Goal: Information Seeking & Learning: Find specific fact

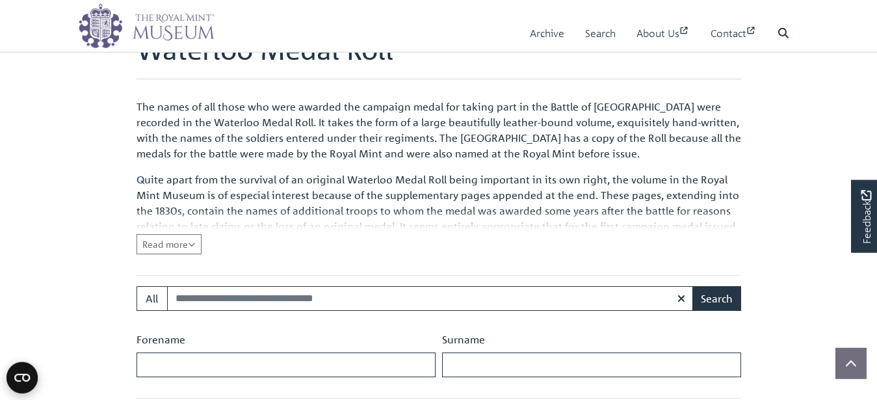
scroll to position [398, 0]
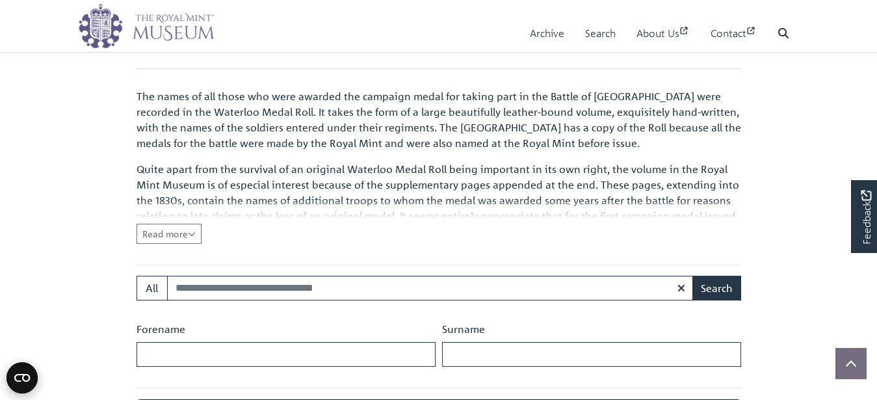
click at [178, 290] on input "Search:" at bounding box center [430, 288] width 527 height 25
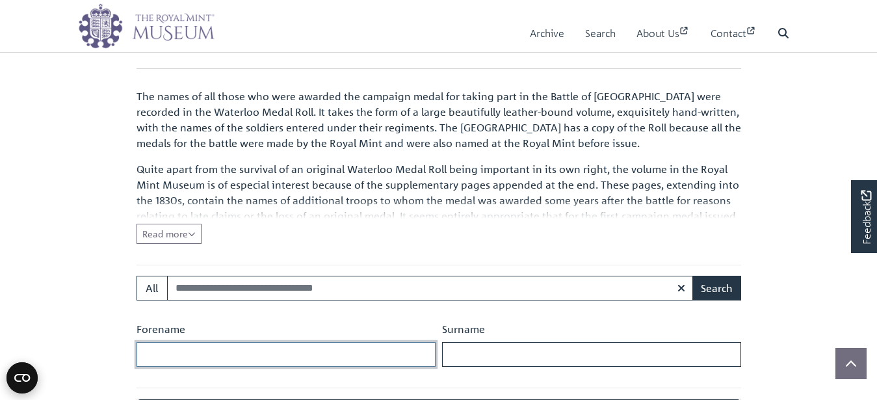
click at [148, 356] on input "Forename" at bounding box center [286, 354] width 299 height 25
type input "*******"
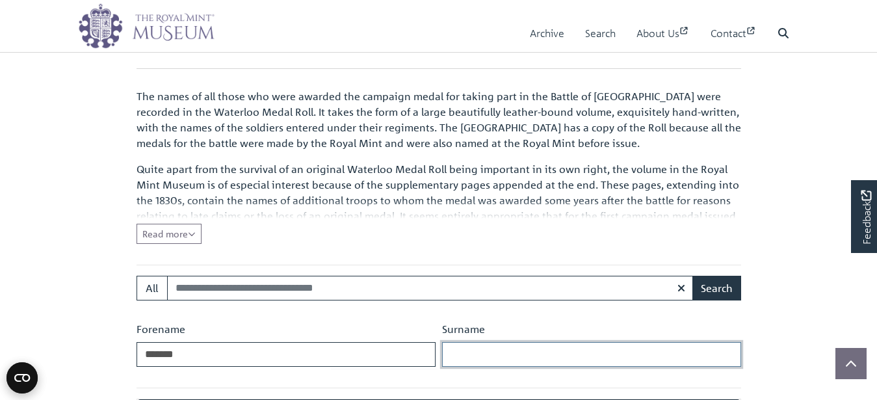
click at [488, 361] on input "Surname" at bounding box center [591, 354] width 299 height 25
type input "*******"
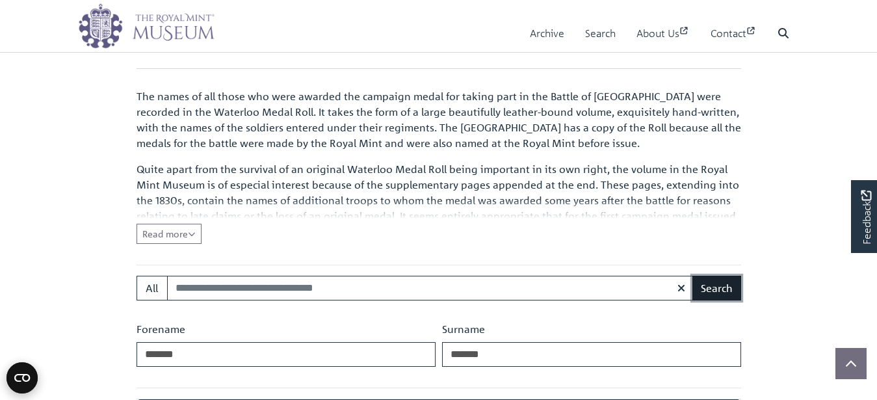
click at [713, 291] on button "Search" at bounding box center [717, 288] width 49 height 25
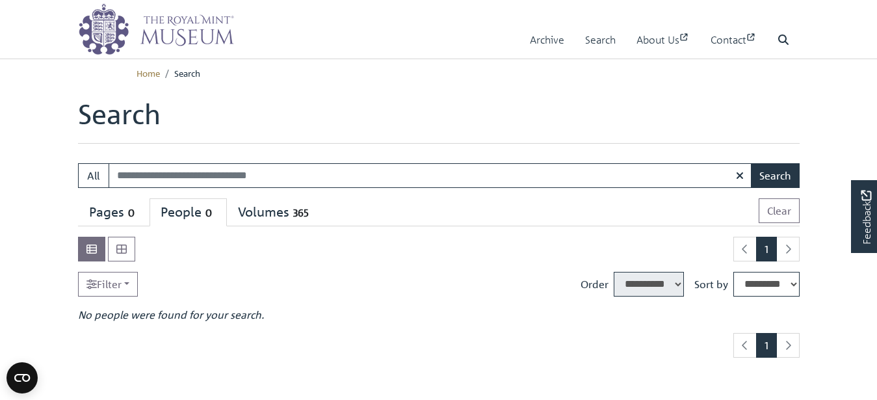
select select "****"
click at [129, 177] on input "Search:" at bounding box center [431, 175] width 644 height 25
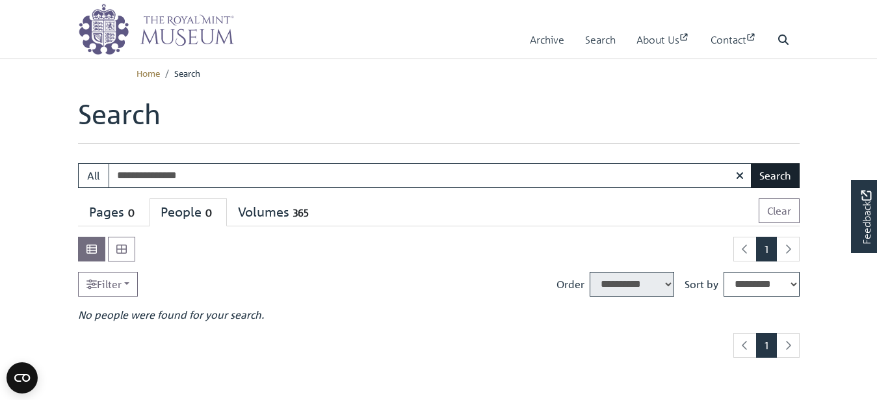
type input "**********"
click at [771, 177] on button "Search" at bounding box center [775, 175] width 49 height 25
drag, startPoint x: 116, startPoint y: 176, endPoint x: 222, endPoint y: 172, distance: 106.1
click at [215, 172] on input "**********" at bounding box center [431, 175] width 644 height 25
type input "**********"
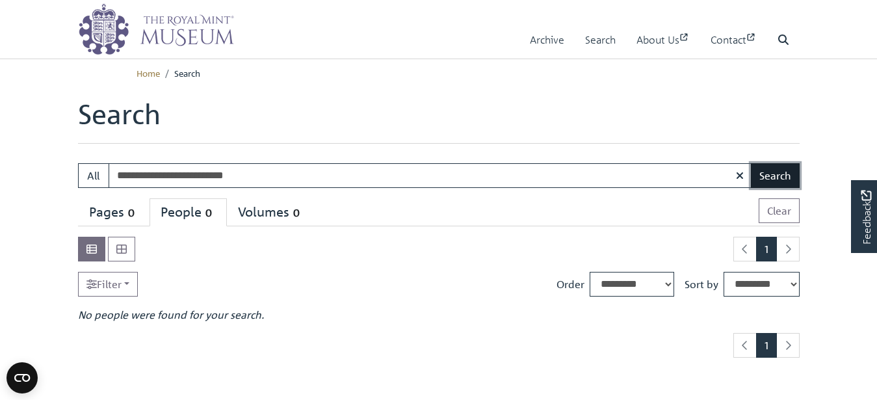
click at [773, 170] on button "Search" at bounding box center [775, 175] width 49 height 25
click at [740, 174] on icon "button" at bounding box center [740, 175] width 8 height 10
click at [124, 176] on input "Search:" at bounding box center [431, 175] width 644 height 25
type input "**********"
click at [771, 173] on button "Search" at bounding box center [775, 175] width 49 height 25
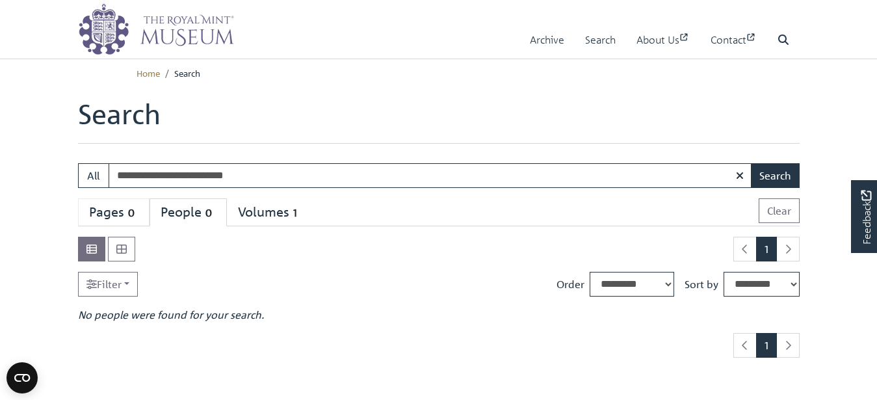
click at [109, 212] on div "Pages 0" at bounding box center [113, 212] width 49 height 16
click at [773, 177] on button "Search" at bounding box center [775, 175] width 49 height 25
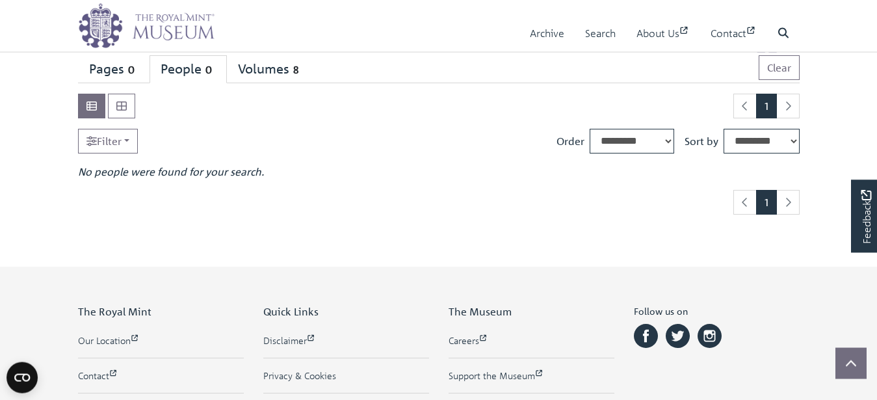
scroll to position [66, 0]
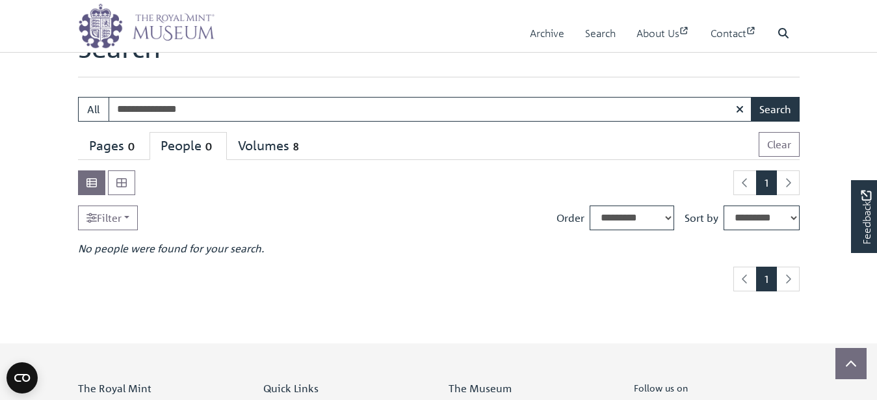
click at [765, 179] on span "1" at bounding box center [766, 182] width 21 height 25
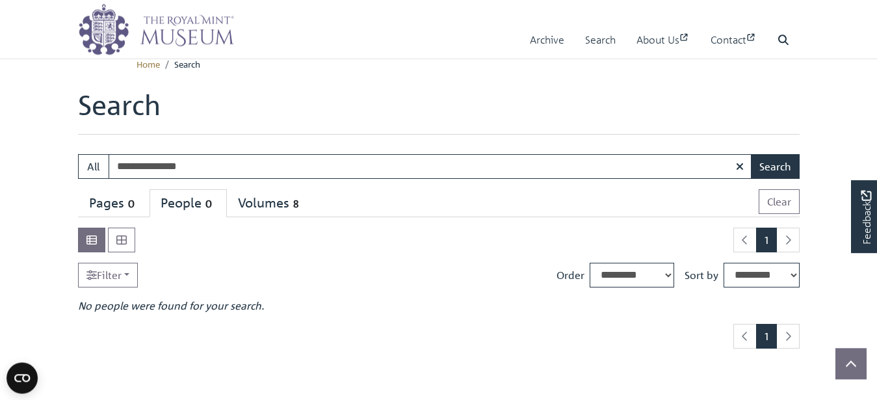
scroll to position [0, 0]
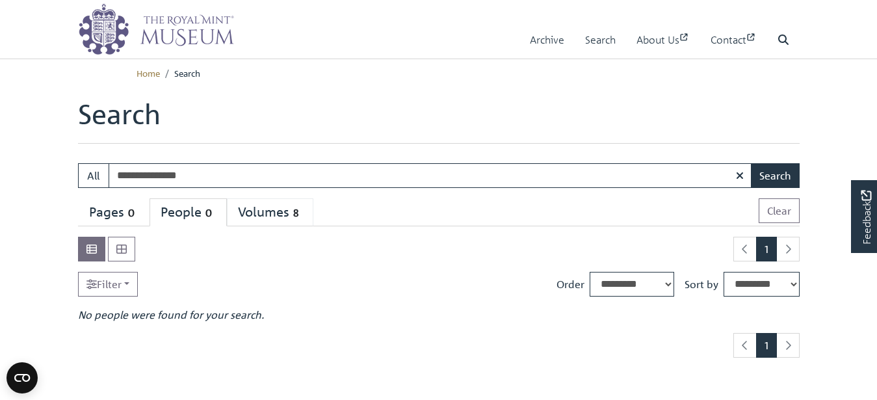
click at [272, 211] on div "Volumes 8" at bounding box center [270, 212] width 64 height 16
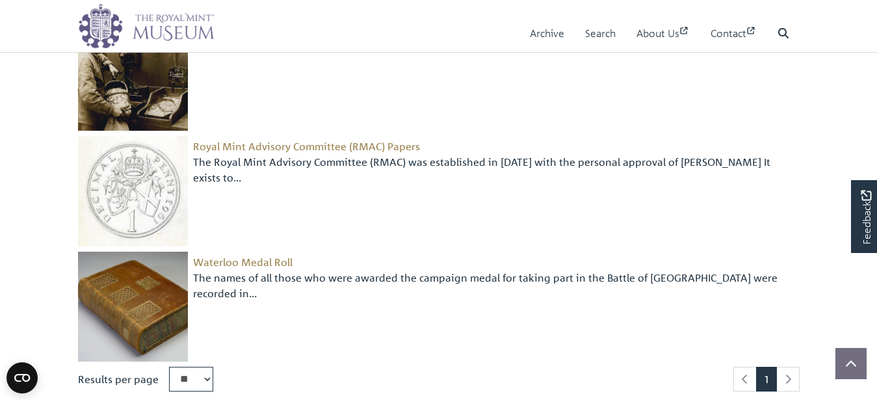
scroll to position [929, 0]
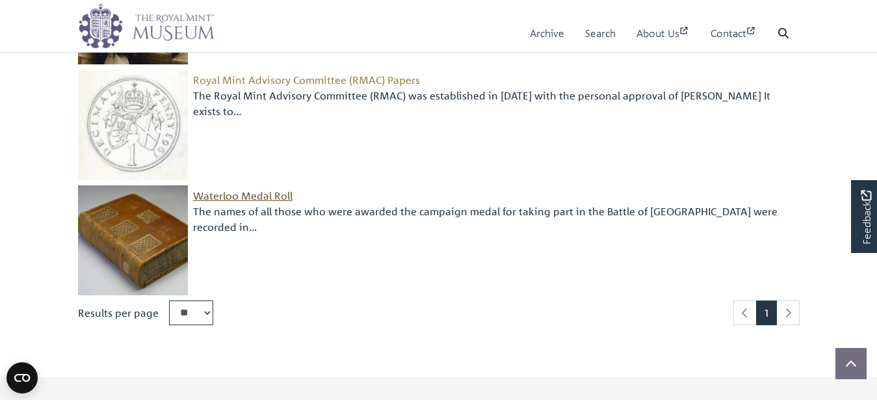
click at [252, 194] on span "Waterloo Medal Roll" at bounding box center [243, 195] width 100 height 13
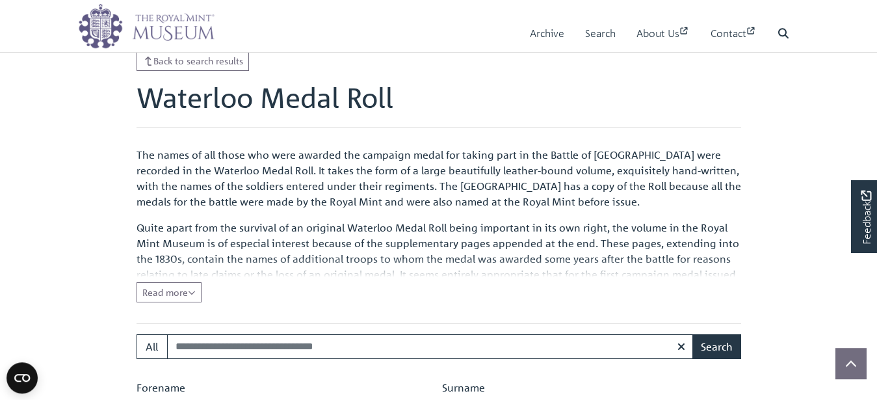
scroll to position [472, 0]
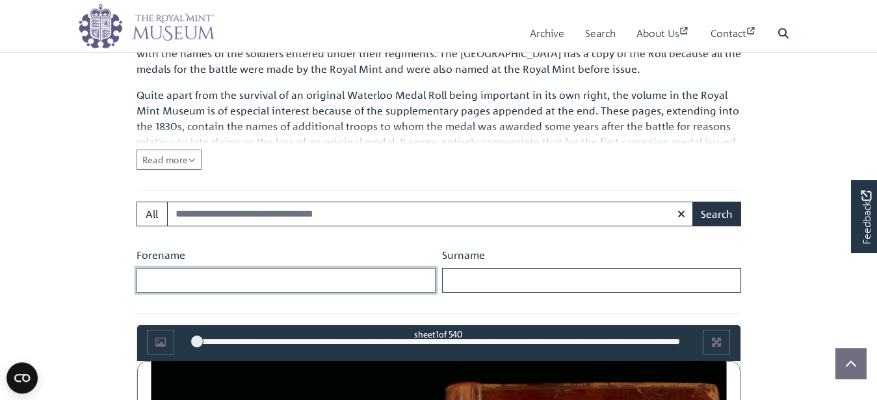
click at [163, 281] on input "Forename" at bounding box center [286, 280] width 299 height 25
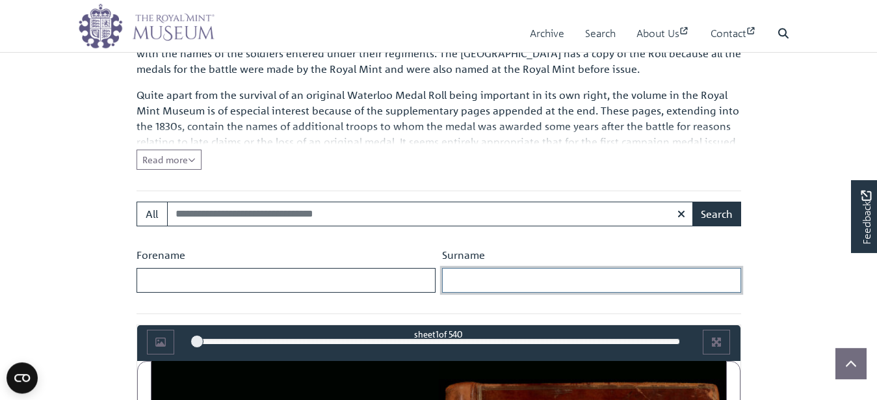
click at [462, 284] on input "Surname" at bounding box center [591, 280] width 299 height 25
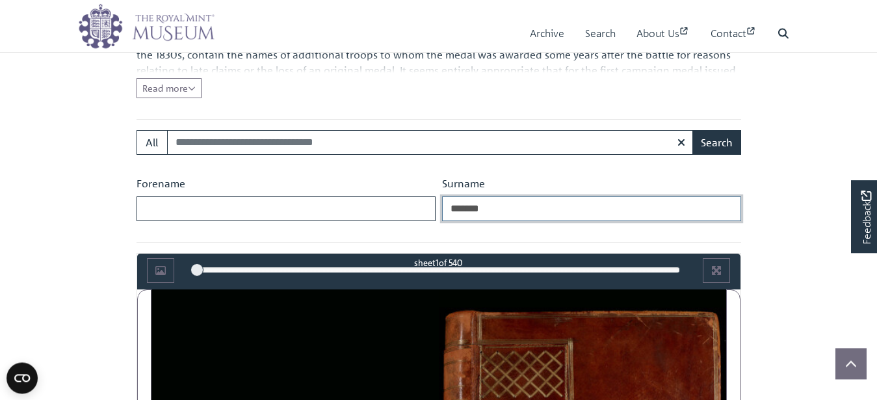
scroll to position [538, 0]
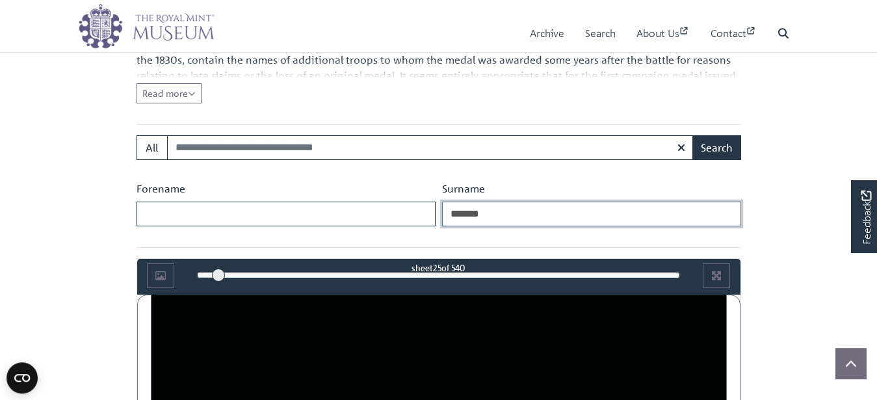
drag, startPoint x: 196, startPoint y: 274, endPoint x: 219, endPoint y: 275, distance: 22.8
click at [219, 275] on div at bounding box center [218, 275] width 13 height 13
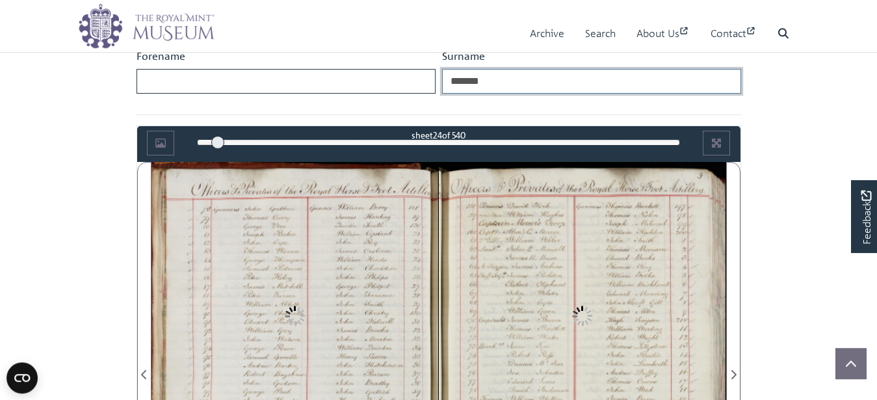
scroll to position [804, 0]
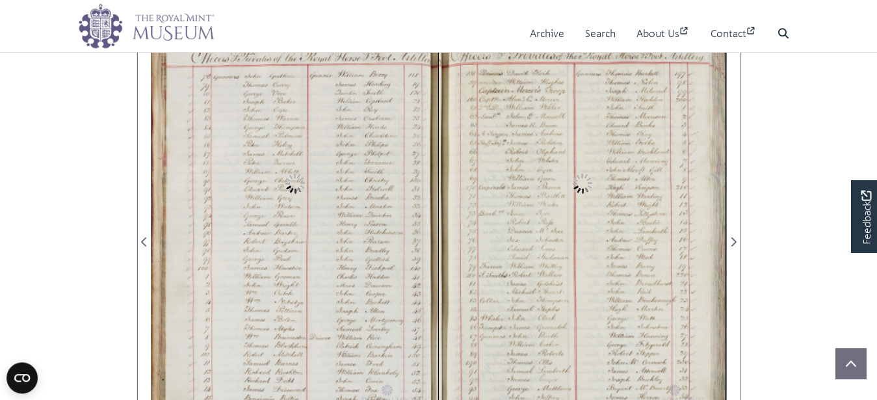
type input "*******"
click at [265, 252] on div at bounding box center [295, 234] width 287 height 410
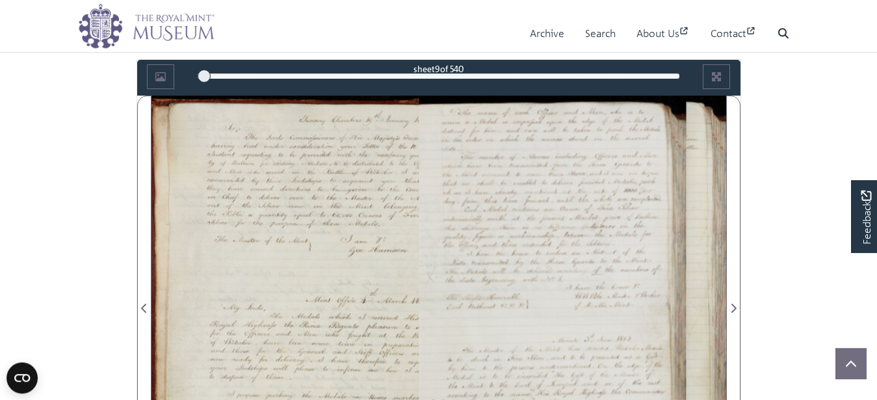
drag, startPoint x: 219, startPoint y: 76, endPoint x: 204, endPoint y: 79, distance: 15.3
click at [204, 79] on div at bounding box center [204, 76] width 13 height 13
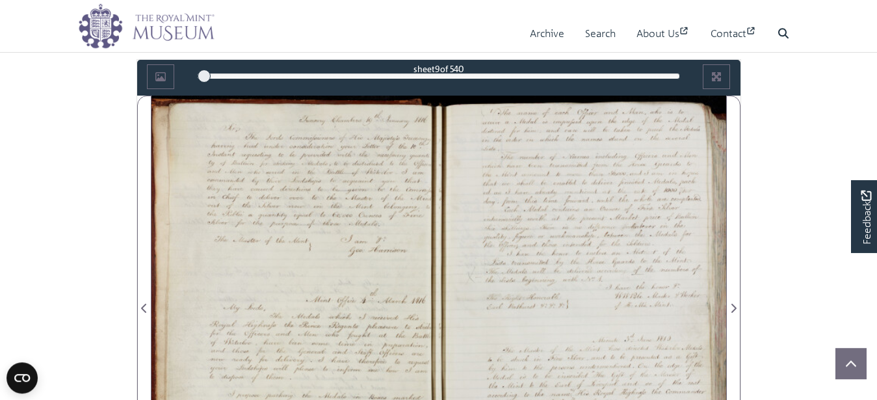
click at [207, 76] on div at bounding box center [204, 76] width 13 height 13
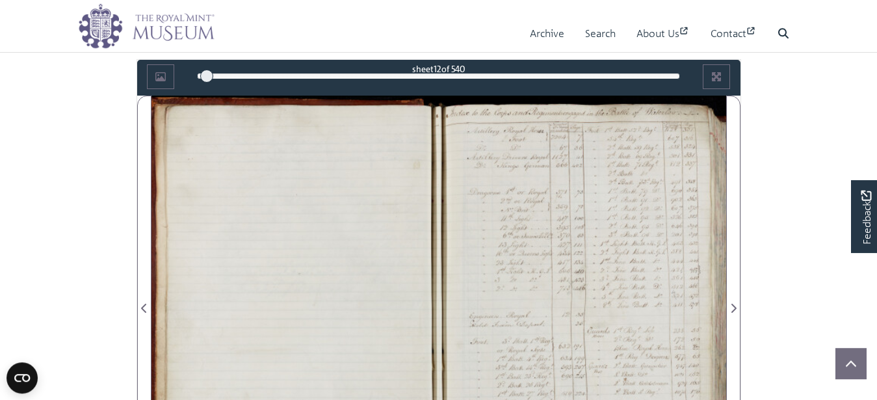
drag, startPoint x: 207, startPoint y: 76, endPoint x: 222, endPoint y: 86, distance: 18.2
click at [213, 75] on div at bounding box center [206, 76] width 13 height 13
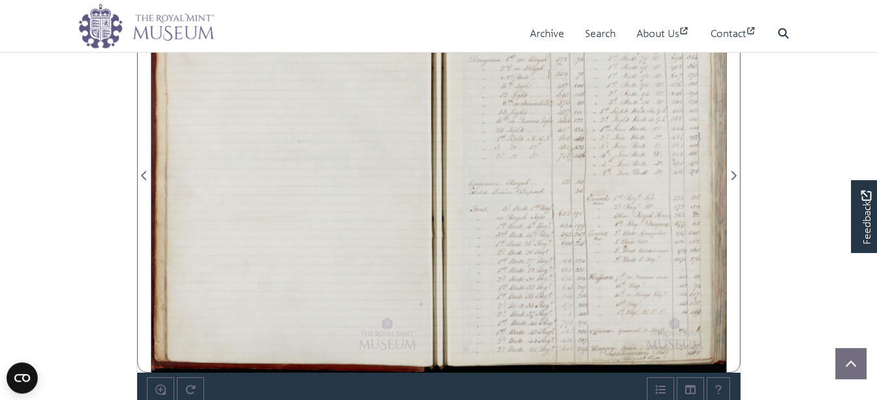
scroll to position [804, 0]
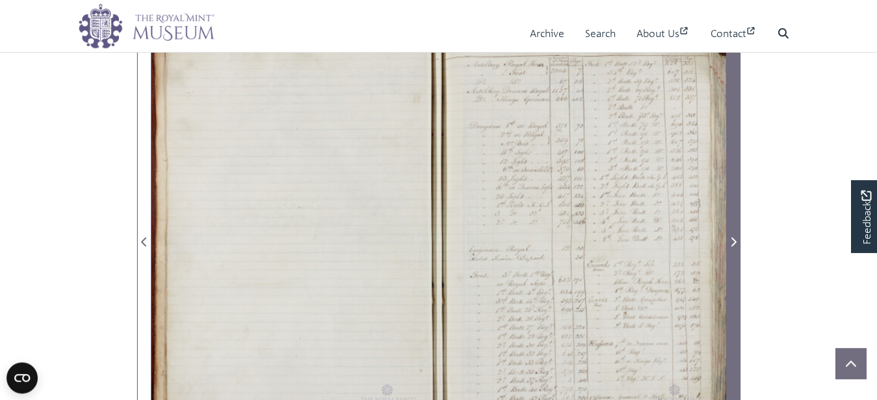
click at [734, 241] on icon "Next Page" at bounding box center [733, 242] width 7 height 10
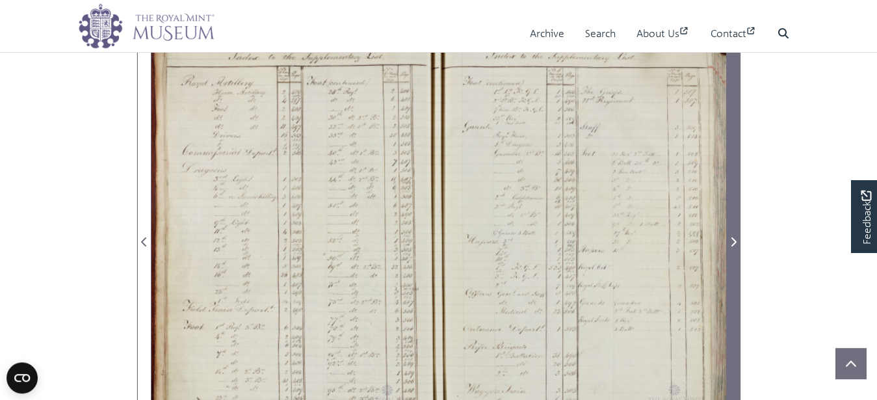
click at [729, 242] on span "Next Page" at bounding box center [733, 242] width 13 height 16
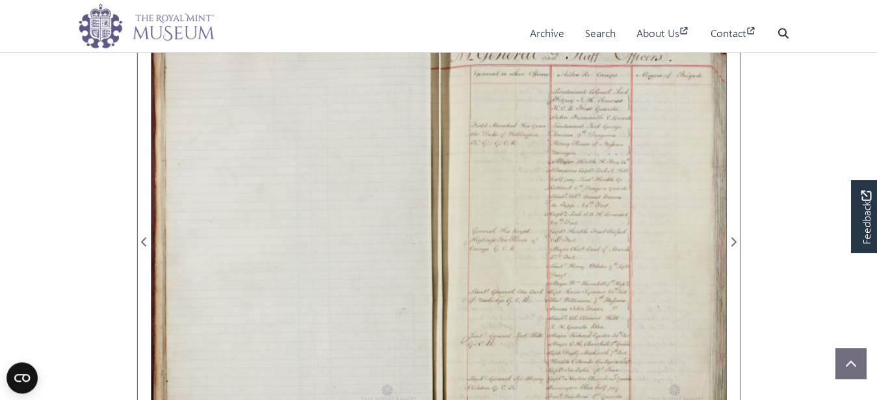
drag, startPoint x: 691, startPoint y: 196, endPoint x: 691, endPoint y: 212, distance: 15.6
click at [691, 212] on div at bounding box center [582, 234] width 287 height 410
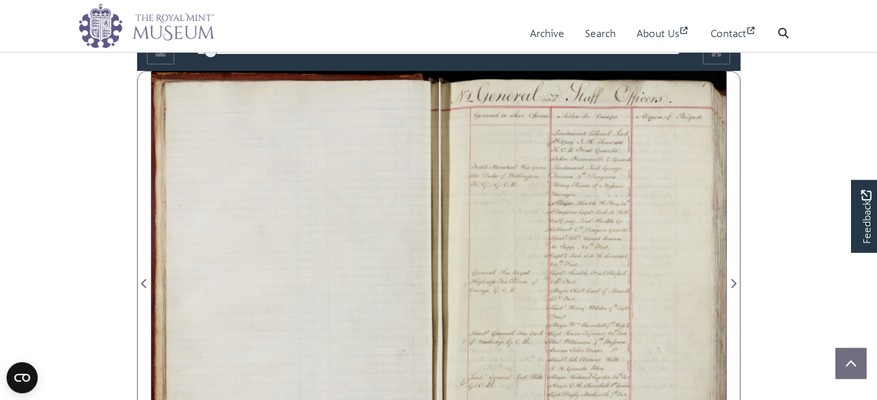
scroll to position [760, 0]
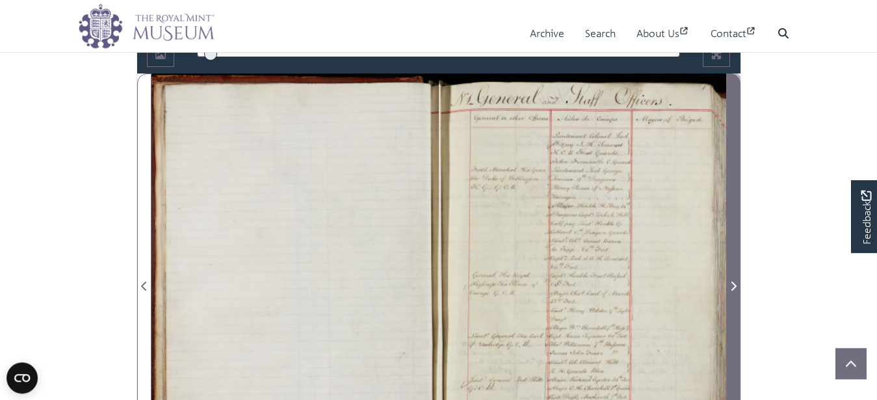
click at [731, 282] on icon "Next Page" at bounding box center [733, 286] width 7 height 10
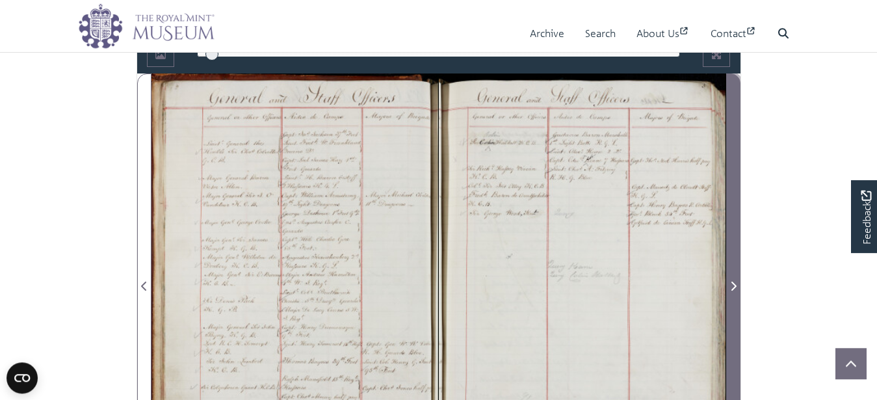
click at [731, 282] on icon "Next Page" at bounding box center [733, 286] width 7 height 10
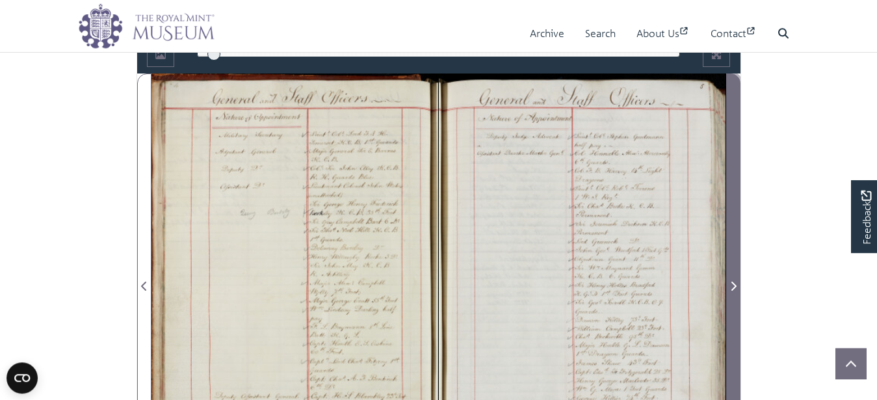
click at [731, 282] on icon "Next Page" at bounding box center [733, 286] width 7 height 10
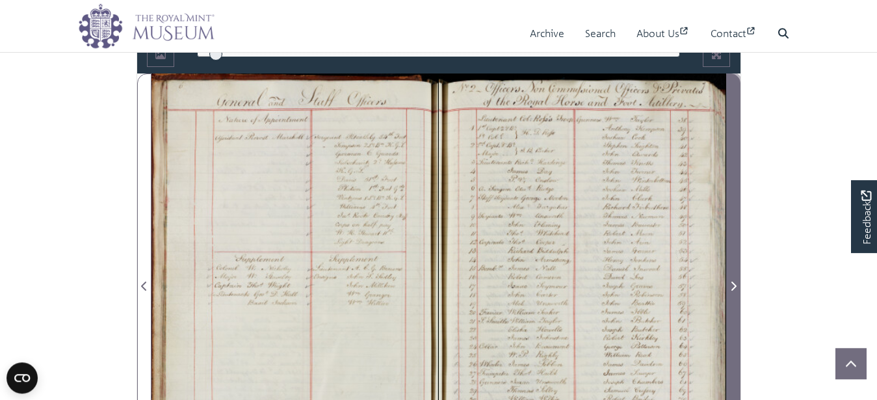
click at [731, 282] on icon "Next Page" at bounding box center [733, 286] width 7 height 10
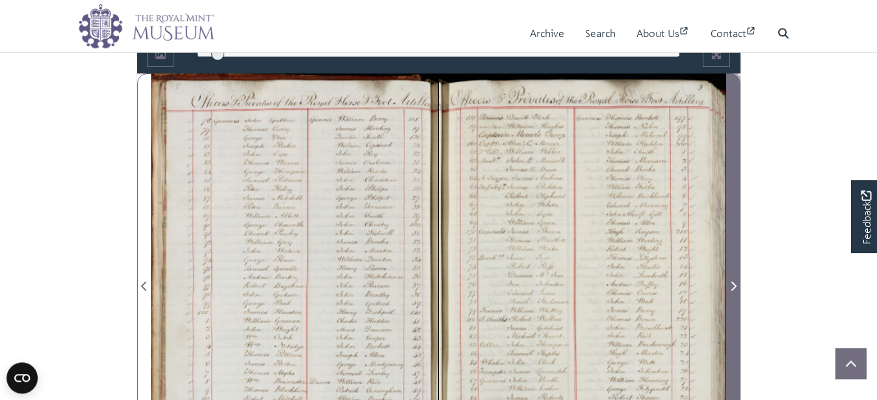
click at [731, 282] on icon "Next Page" at bounding box center [733, 286] width 7 height 10
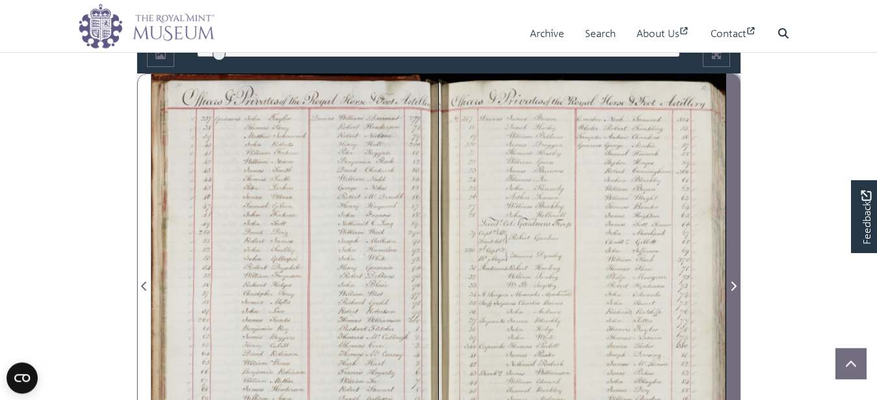
click at [731, 282] on icon "Next Page" at bounding box center [733, 286] width 7 height 10
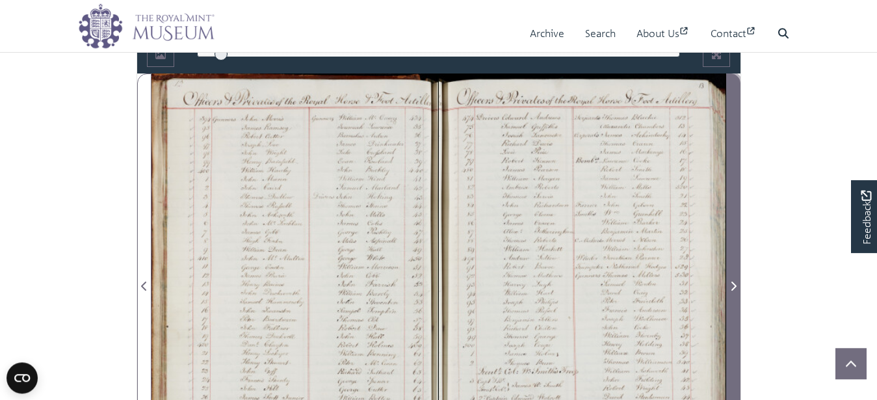
click at [731, 282] on icon "Next Page" at bounding box center [733, 286] width 7 height 10
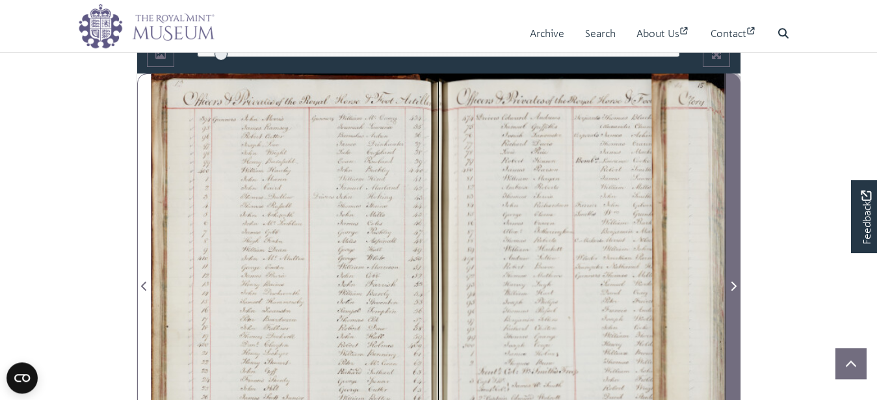
click at [731, 282] on icon "Next Page" at bounding box center [733, 286] width 7 height 10
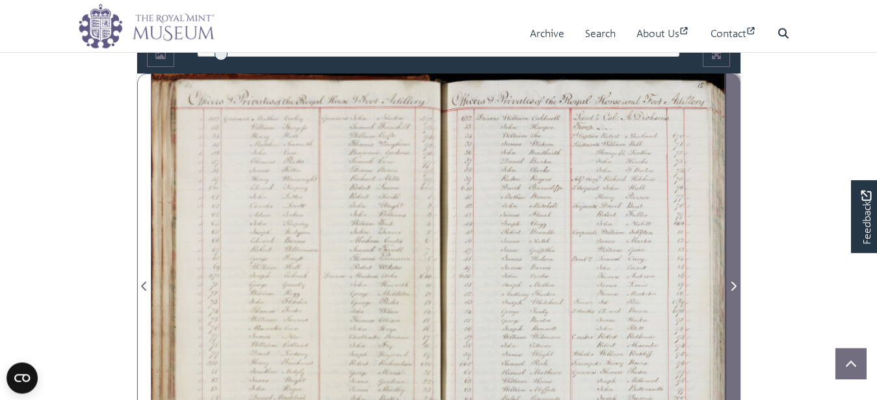
click at [731, 282] on icon "Next Page" at bounding box center [733, 286] width 7 height 10
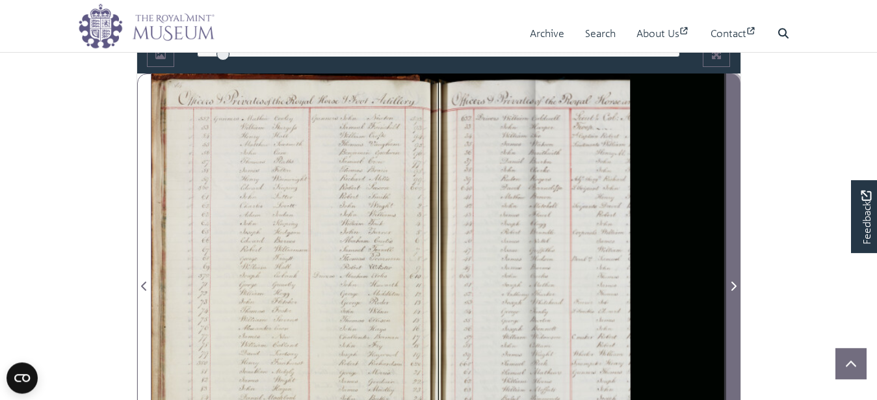
click at [731, 282] on icon "Next Page" at bounding box center [733, 286] width 7 height 10
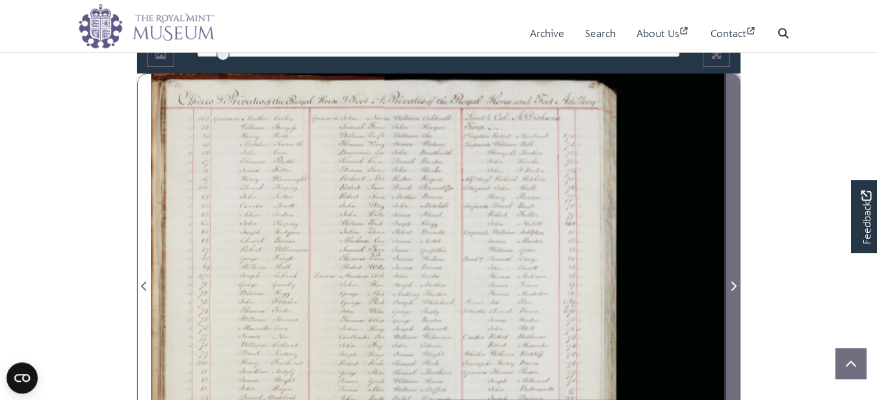
click at [731, 282] on icon "Next Page" at bounding box center [733, 286] width 7 height 10
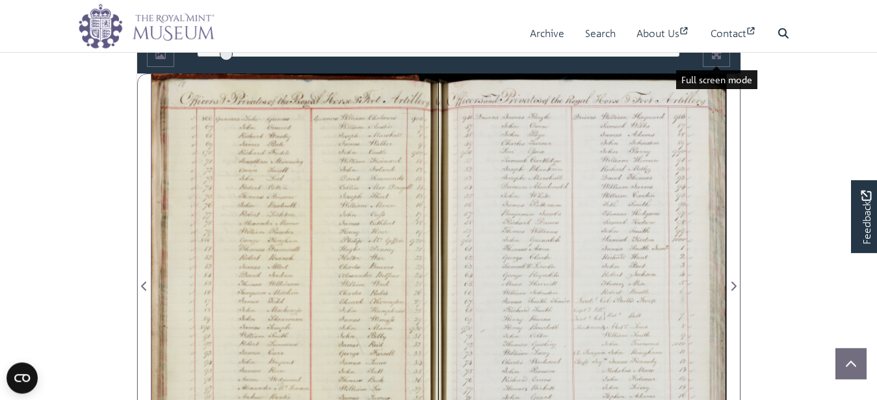
scroll to position [561, 0]
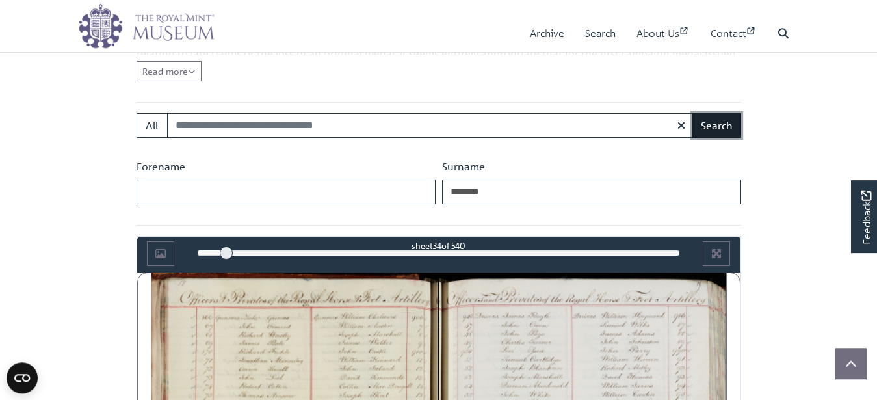
click at [715, 124] on button "Search" at bounding box center [717, 125] width 49 height 25
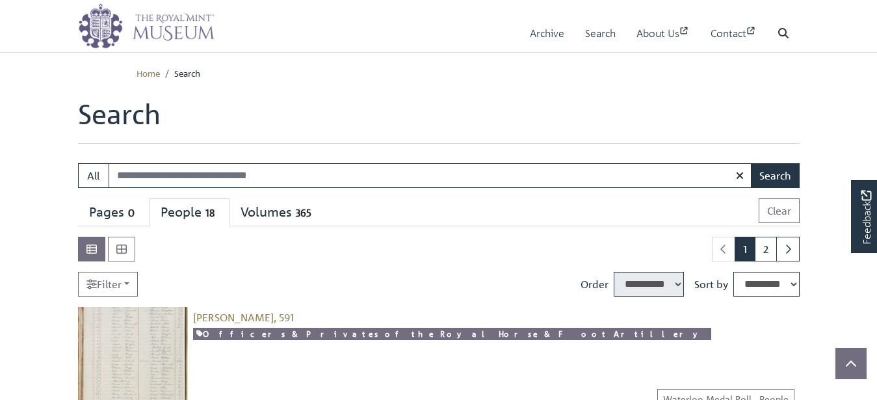
select select "****"
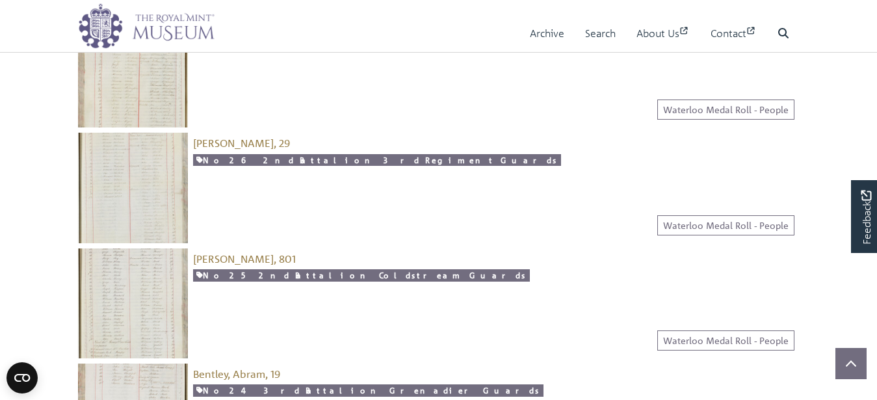
scroll to position [1393, 0]
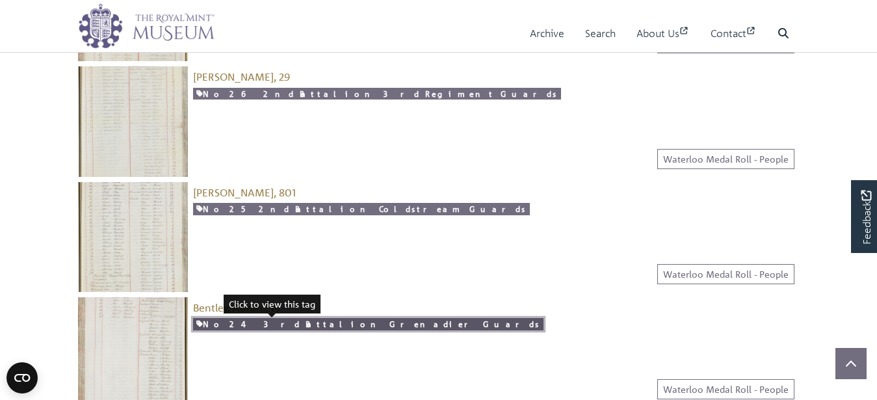
click at [248, 324] on link "No 24 3rd Battalion Grenadier Guards" at bounding box center [368, 324] width 351 height 12
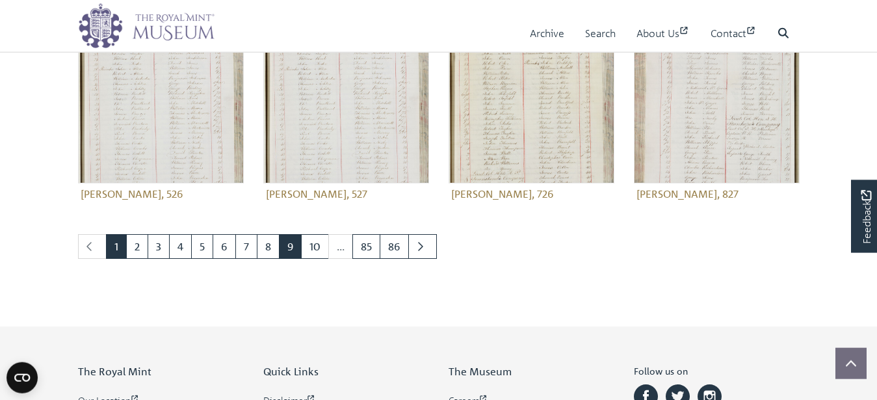
scroll to position [663, 0]
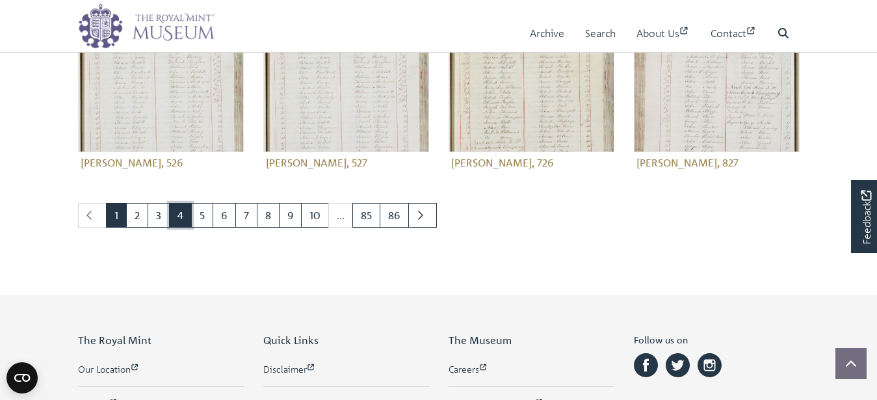
click at [179, 213] on link "4" at bounding box center [180, 215] width 23 height 25
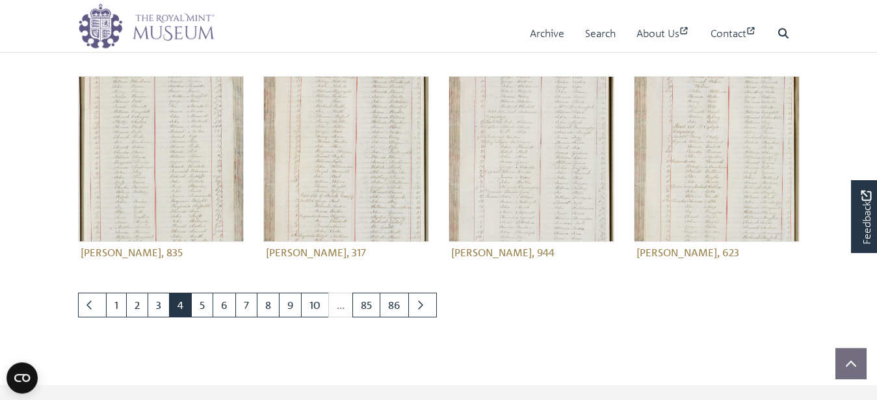
scroll to position [597, 0]
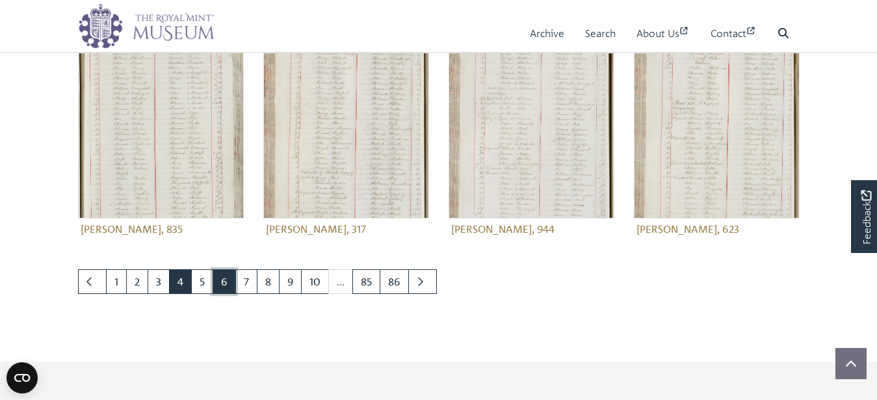
click at [225, 282] on link "6" at bounding box center [224, 281] width 23 height 25
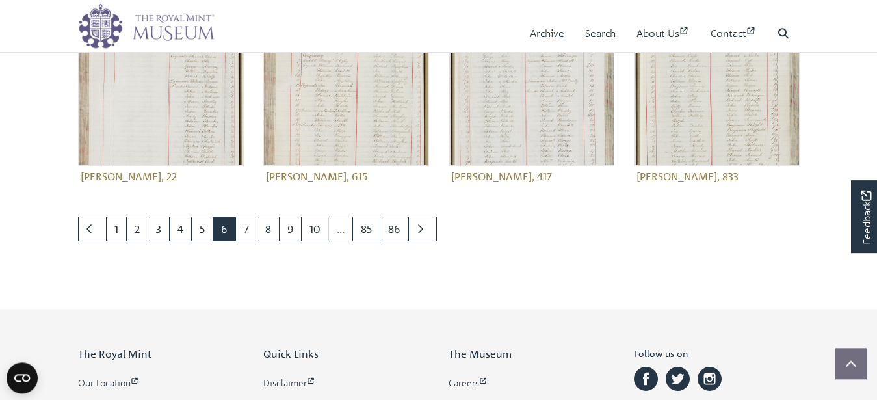
scroll to position [663, 0]
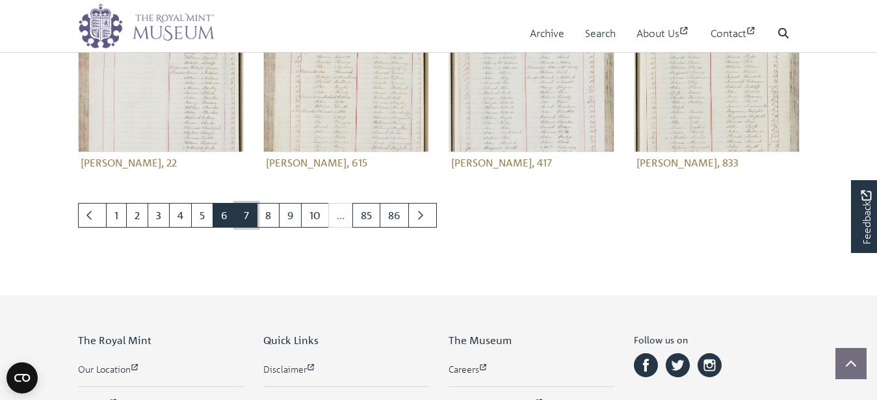
click at [245, 215] on link "7" at bounding box center [246, 215] width 22 height 25
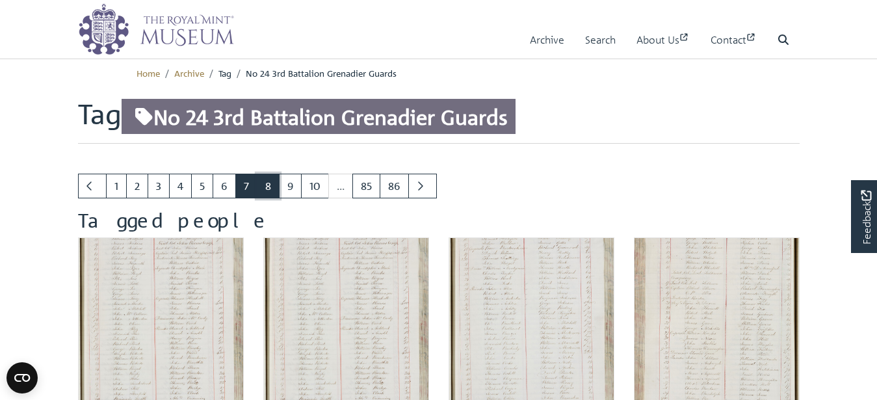
click at [267, 189] on link "8" at bounding box center [268, 186] width 23 height 25
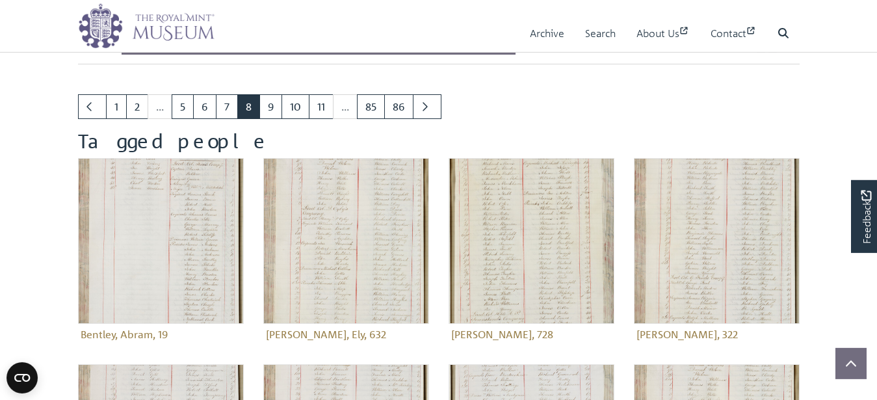
scroll to position [66, 0]
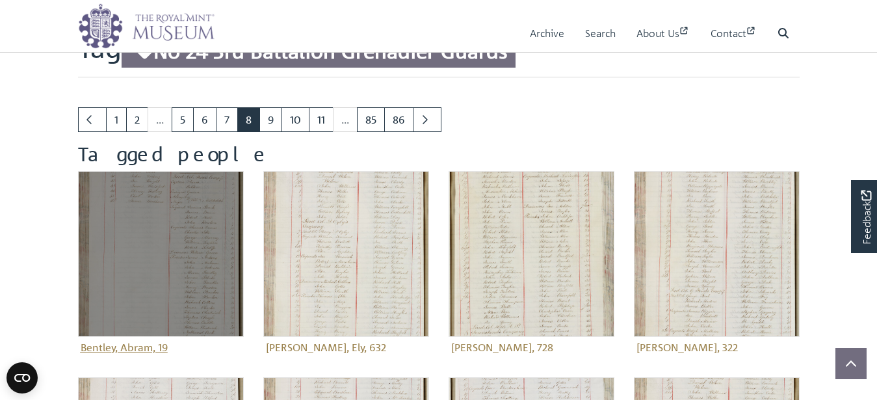
click at [173, 243] on img at bounding box center [161, 254] width 166 height 166
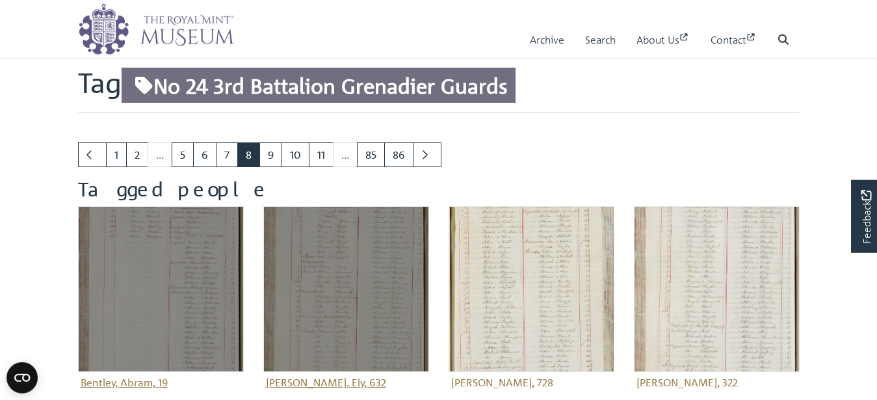
scroll to position [0, 0]
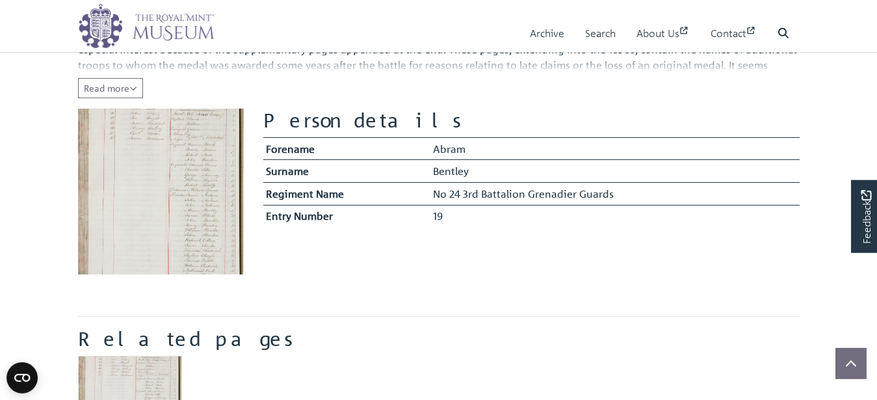
scroll to position [265, 0]
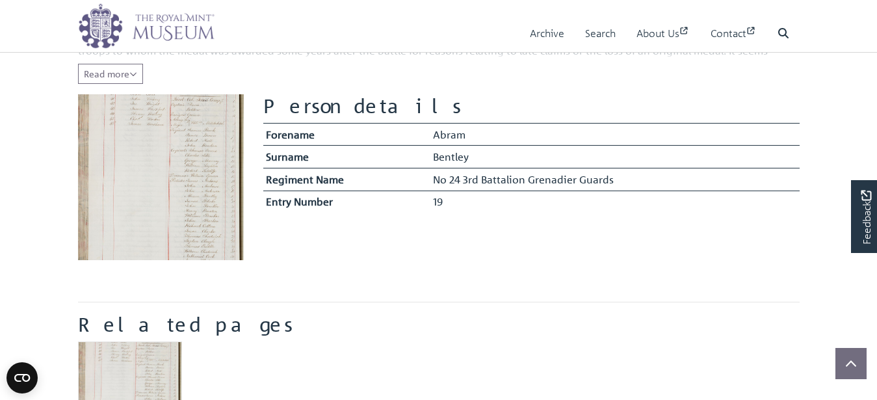
click at [158, 175] on img at bounding box center [161, 177] width 166 height 166
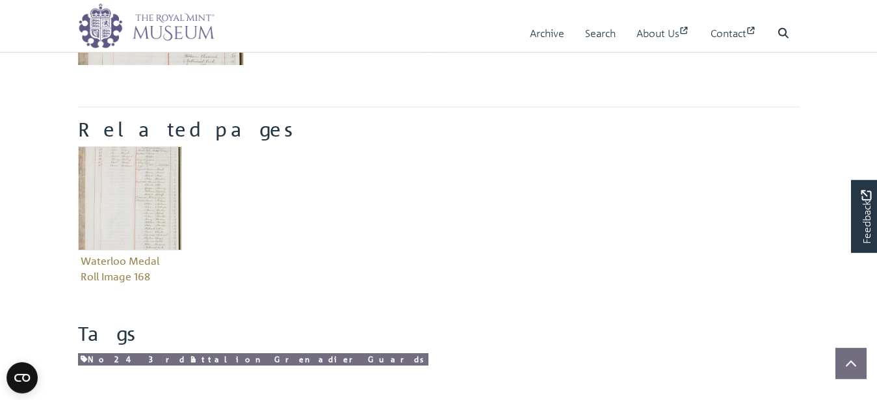
scroll to position [464, 0]
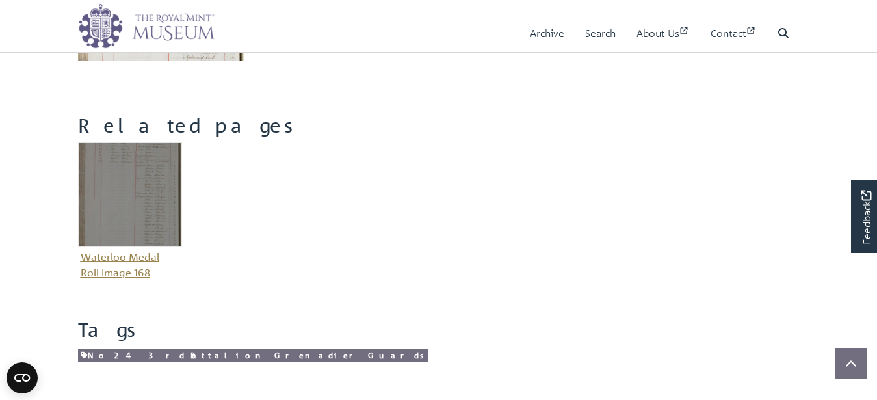
click at [144, 200] on img "Item related to this entity" at bounding box center [130, 194] width 104 height 104
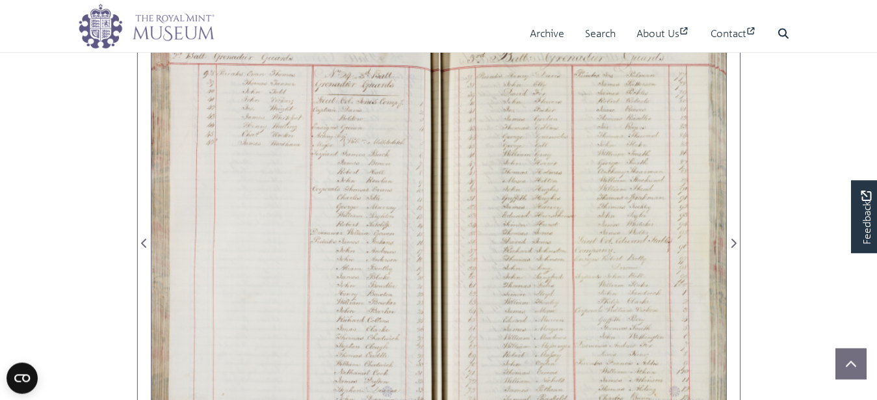
scroll to position [804, 0]
click at [317, 233] on div at bounding box center [295, 234] width 287 height 410
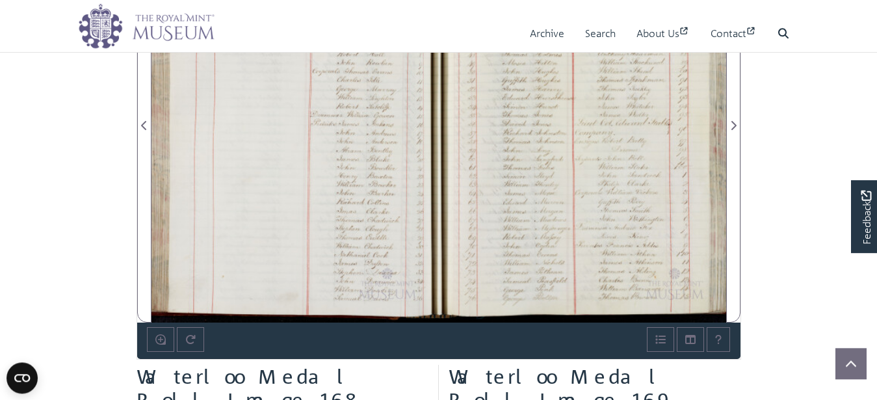
scroll to position [936, 0]
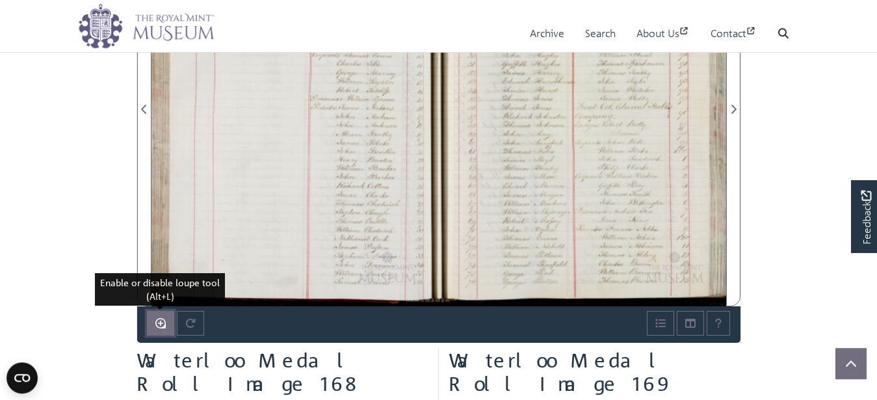
click at [162, 322] on icon "Enable or disable loupe tool (Alt+L)" at bounding box center [160, 323] width 10 height 10
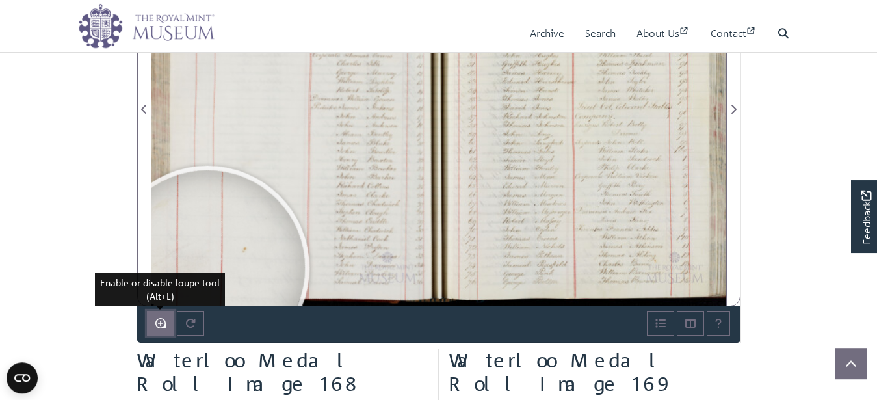
click at [155, 322] on icon "Enable or disable loupe tool (Alt+L)" at bounding box center [160, 323] width 10 height 10
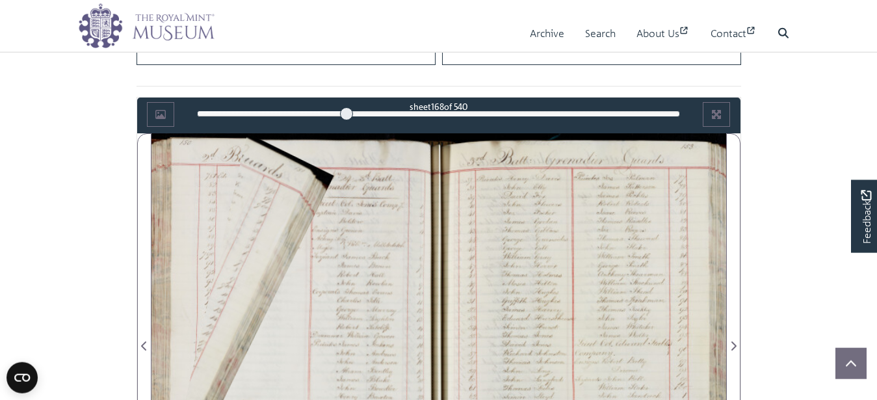
scroll to position [671, 0]
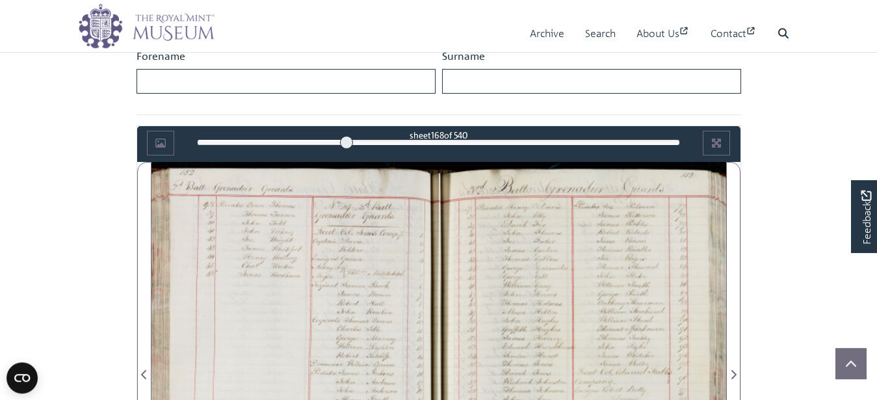
click at [241, 188] on div at bounding box center [295, 367] width 287 height 410
click at [356, 239] on div at bounding box center [295, 367] width 287 height 410
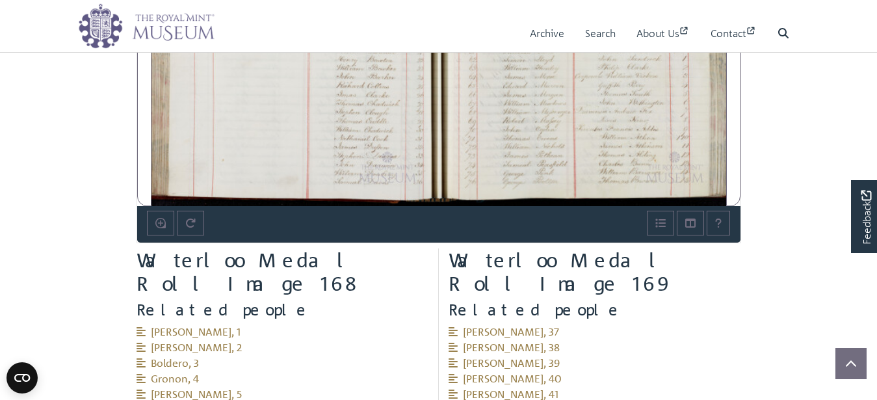
scroll to position [1069, 0]
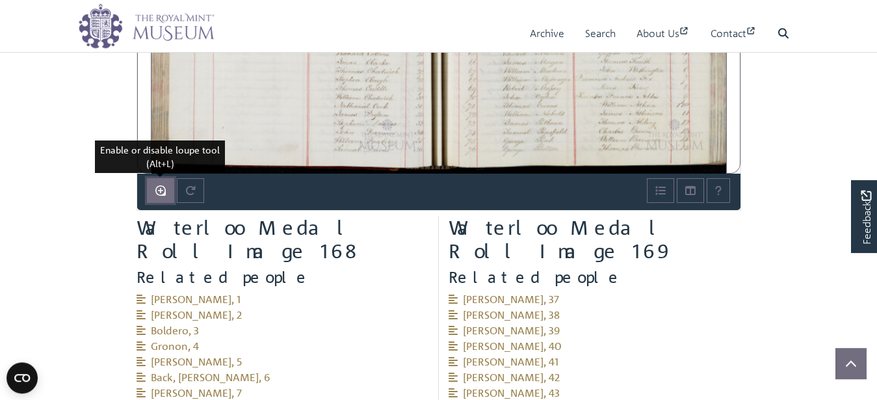
click at [161, 191] on icon "Enable or disable loupe tool (Alt+L)" at bounding box center [160, 190] width 10 height 10
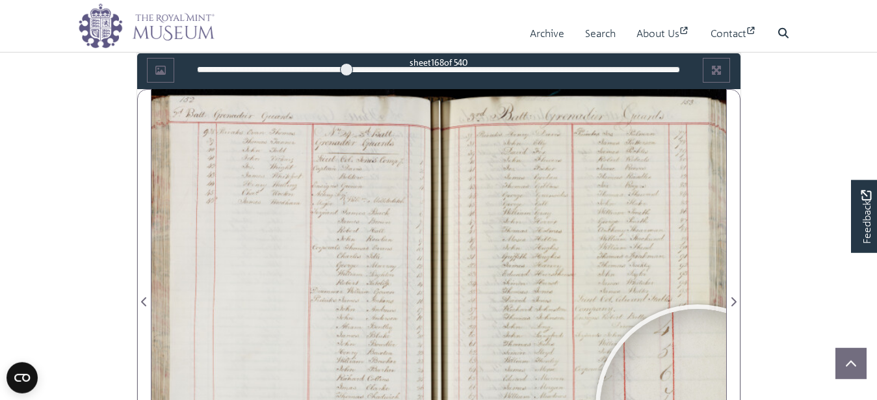
scroll to position [754, 0]
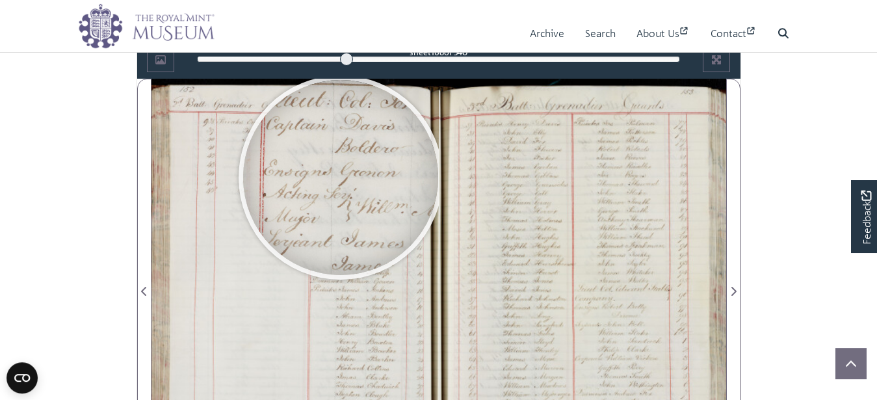
click at [341, 178] on div at bounding box center [340, 177] width 195 height 195
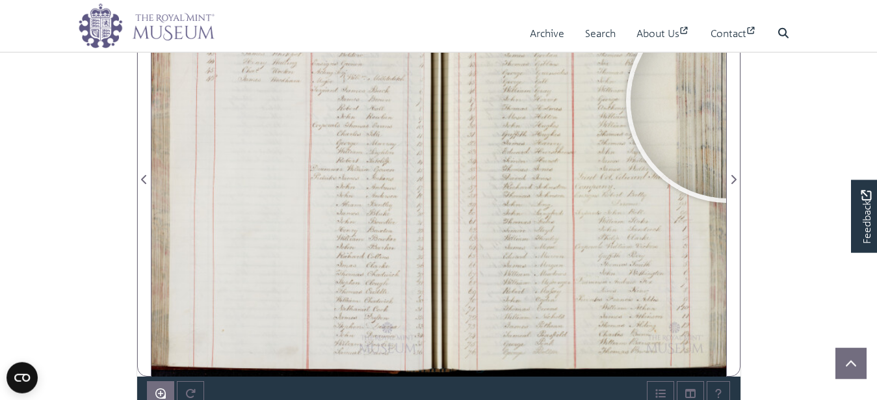
scroll to position [887, 0]
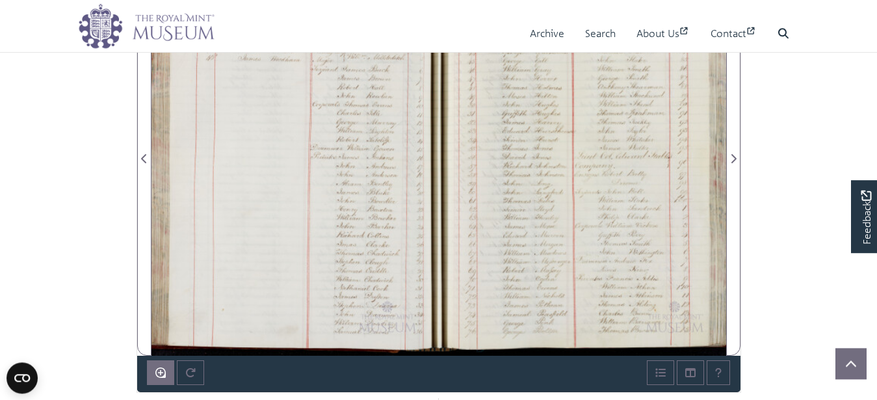
drag, startPoint x: 697, startPoint y: 135, endPoint x: 327, endPoint y: 204, distance: 376.3
click at [439, 204] on div at bounding box center [689, 196] width 500 height 500
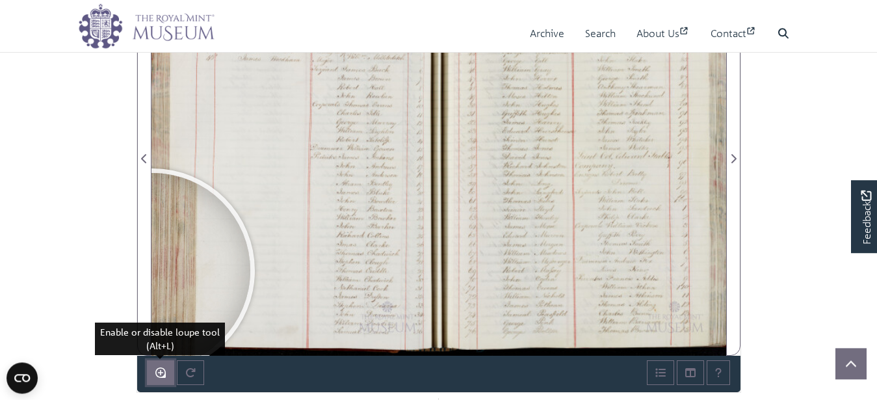
click at [163, 379] on button "Enable or disable loupe tool (Alt+L)" at bounding box center [160, 372] width 27 height 25
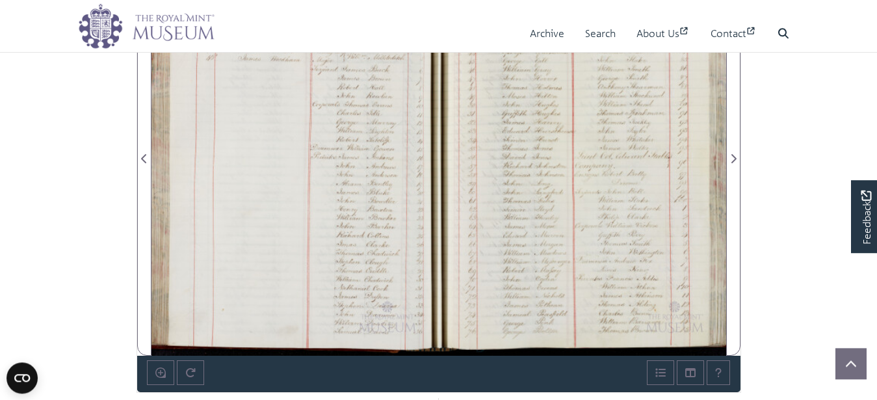
copy div
click at [467, 37] on div "Archive Search About Us Contact Search" at bounding box center [522, 33] width 555 height 38
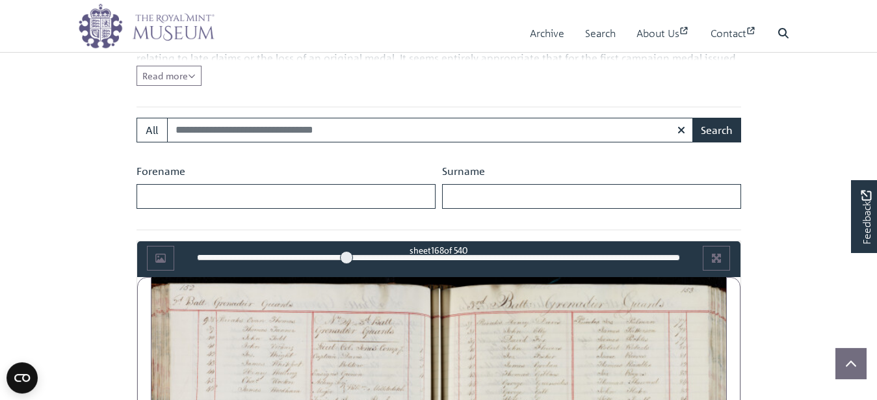
scroll to position [555, 0]
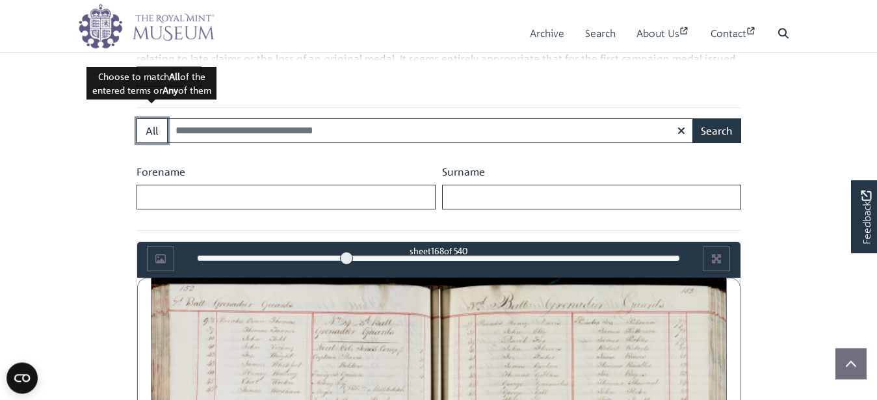
drag, startPoint x: 142, startPoint y: 127, endPoint x: 205, endPoint y: 187, distance: 86.5
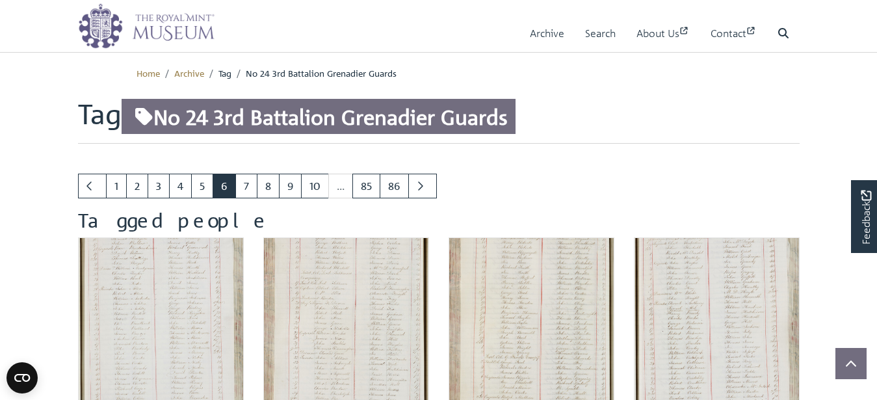
scroll to position [663, 0]
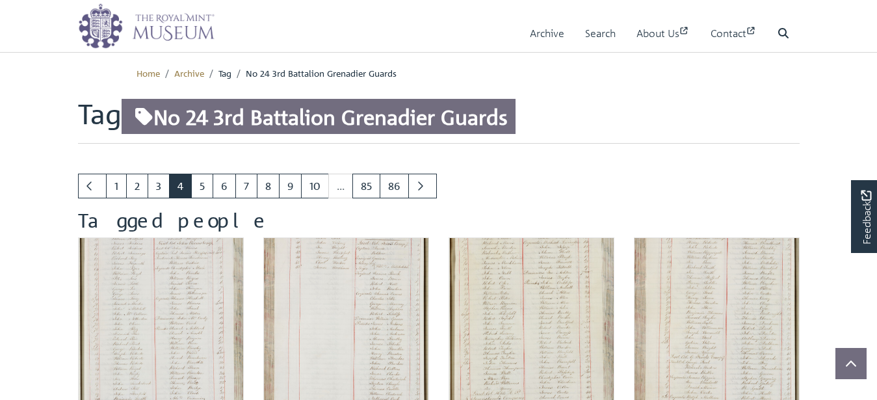
scroll to position [597, 0]
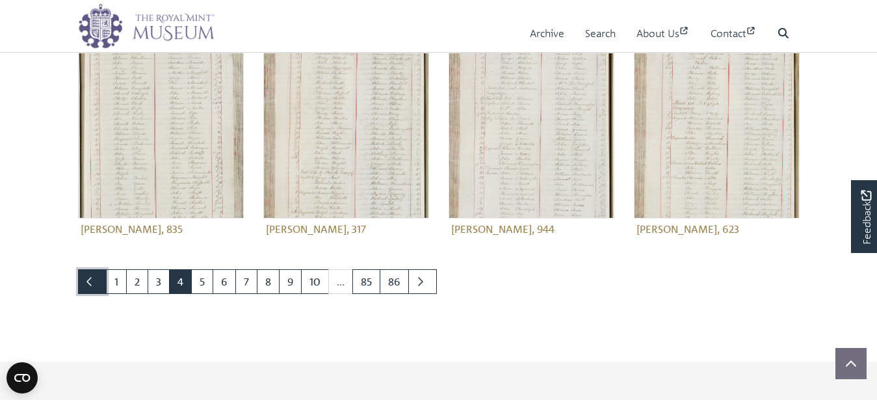
click at [98, 283] on link "Previous page" at bounding box center [92, 281] width 29 height 25
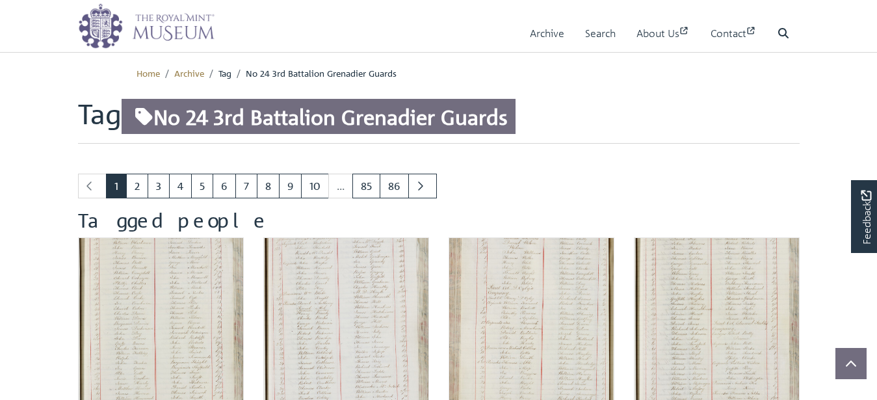
scroll to position [663, 0]
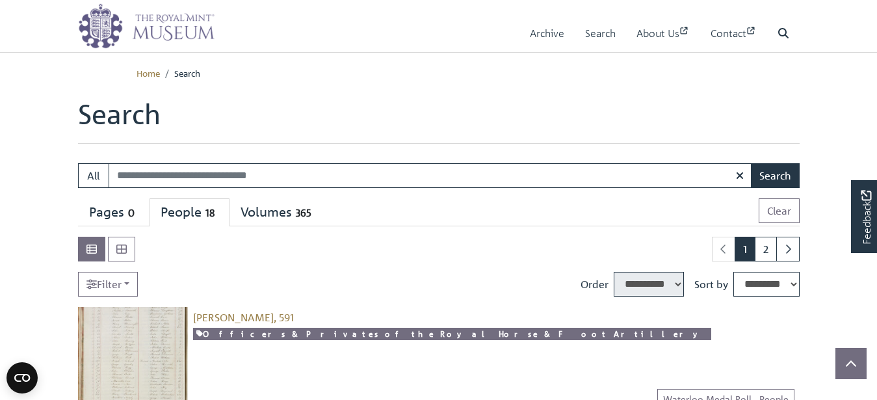
select select "****"
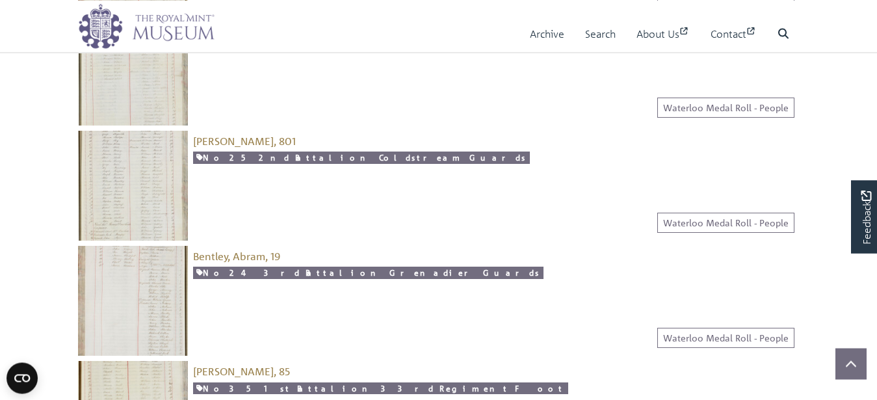
scroll to position [1490, 0]
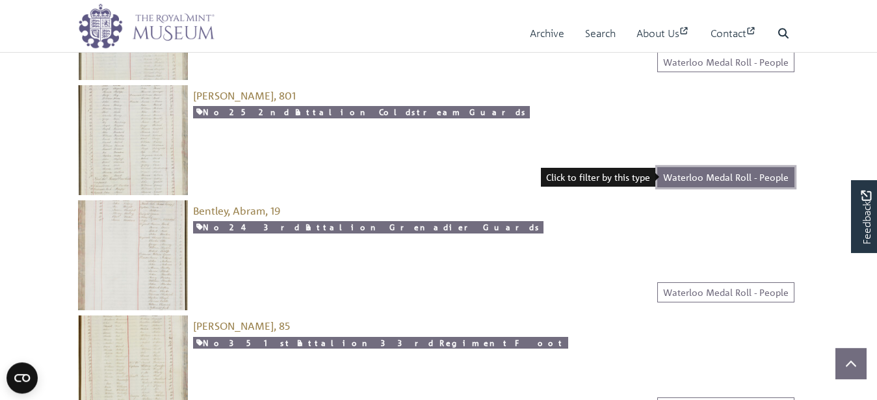
click at [716, 176] on link "Waterloo Medal Roll - People" at bounding box center [725, 177] width 137 height 20
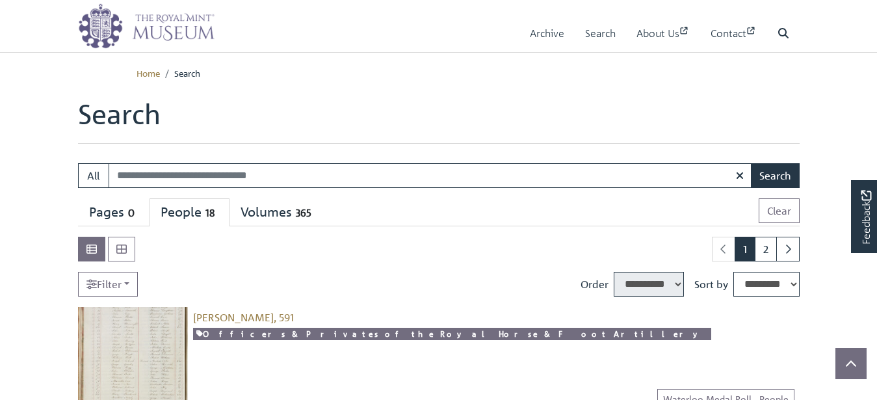
select select "****"
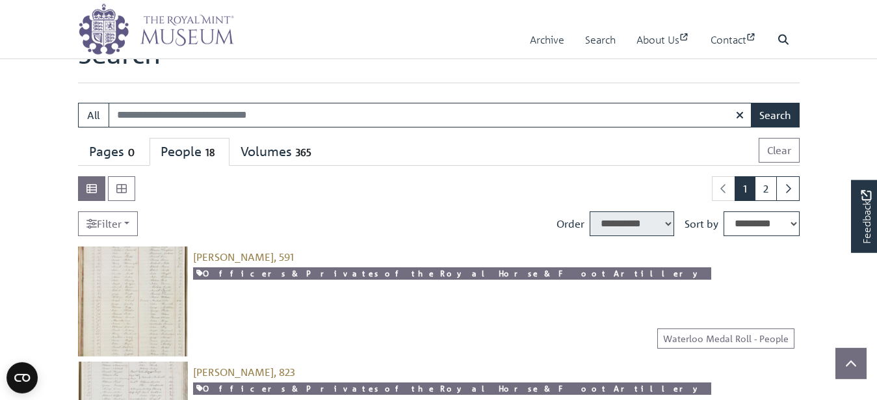
scroll to position [31, 0]
